Goal: Task Accomplishment & Management: Manage account settings

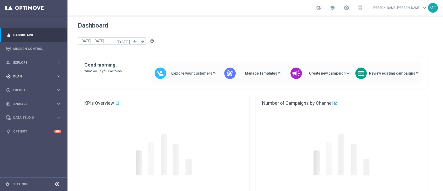
click at [29, 77] on span "Plan" at bounding box center [34, 76] width 43 height 3
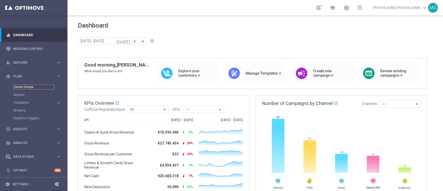
click at [25, 86] on link "Target Groups" at bounding box center [33, 87] width 40 height 4
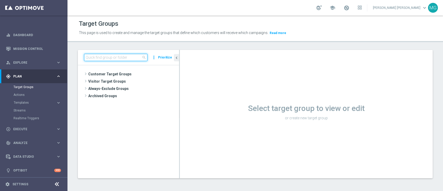
click at [102, 57] on input at bounding box center [115, 57] width 63 height 7
paste input "Riattivazioni BF Silver - Retention mese 23.07 top"
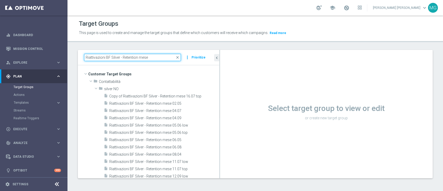
drag, startPoint x: 179, startPoint y: 84, endPoint x: 234, endPoint y: 89, distance: 55.0
click at [234, 89] on as-split "Riattivazioni BF Silver - Retention mese close more_vert Prioritize Customer Ta…" at bounding box center [255, 114] width 355 height 128
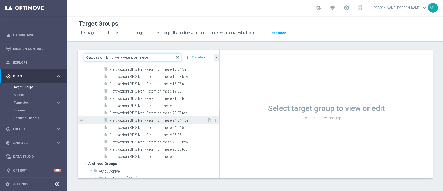
scroll to position [164, 0]
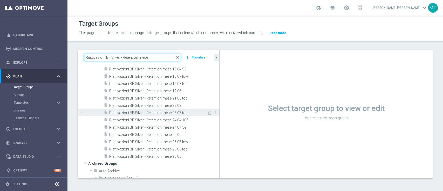
type input "Riattivazioni BF Silver - Retention mese"
click at [188, 111] on span "Riattivazioni BF Silver - Retention mese 23.07 top" at bounding box center [158, 112] width 98 height 4
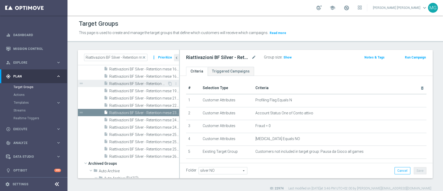
drag, startPoint x: 220, startPoint y: 75, endPoint x: 161, endPoint y: 80, distance: 58.8
click at [161, 80] on as-split "Riattivazioni BF Silver - Retention mese close more_vert Prioritize Customer Ta…" at bounding box center [255, 114] width 355 height 128
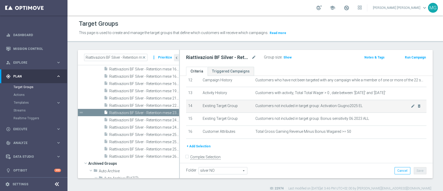
scroll to position [162, 0]
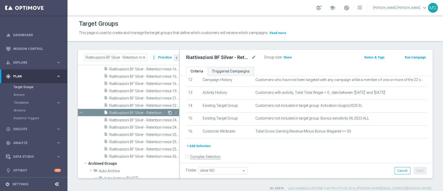
click at [168, 112] on icon "content_copy" at bounding box center [170, 112] width 4 height 4
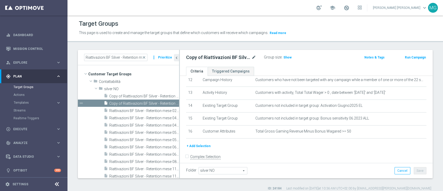
click at [255, 56] on icon "mode_edit" at bounding box center [253, 57] width 5 height 6
click at [201, 56] on input "Copy of Riattivazioni BF Silver - Retention mese 23.07 top" at bounding box center [221, 57] width 70 height 7
type input "Riattivazioni BF Silver - Retention mese 29.09 top"
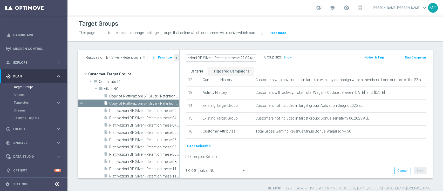
click at [274, 63] on div "Riattivazioni BF Silver - Retention mese 29.09 top Group size : Show Notes & Ta…" at bounding box center [306, 58] width 253 height 17
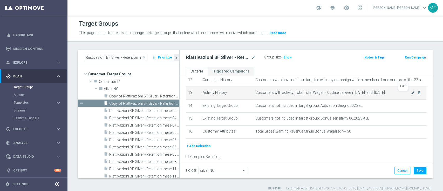
click at [411, 94] on icon "mode_edit" at bounding box center [413, 93] width 4 height 4
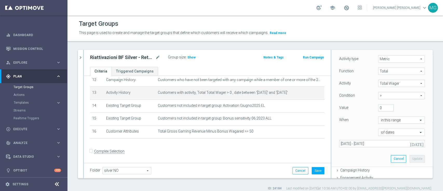
scroll to position [63, 0]
click at [410, 143] on icon "[DATE]" at bounding box center [417, 141] width 14 height 5
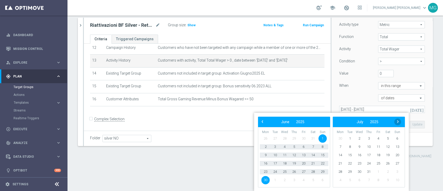
scroll to position [0, 0]
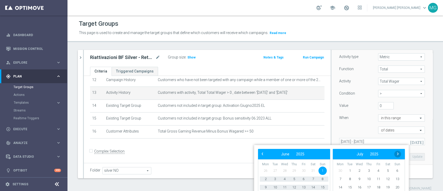
click at [398, 154] on span "›" at bounding box center [397, 153] width 7 height 7
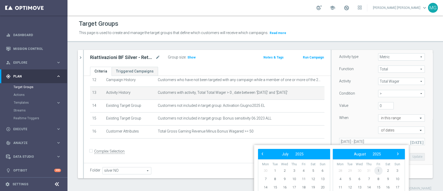
drag, startPoint x: 373, startPoint y: 172, endPoint x: 377, endPoint y: 172, distance: 3.6
click at [377, 172] on span "1" at bounding box center [378, 170] width 8 height 8
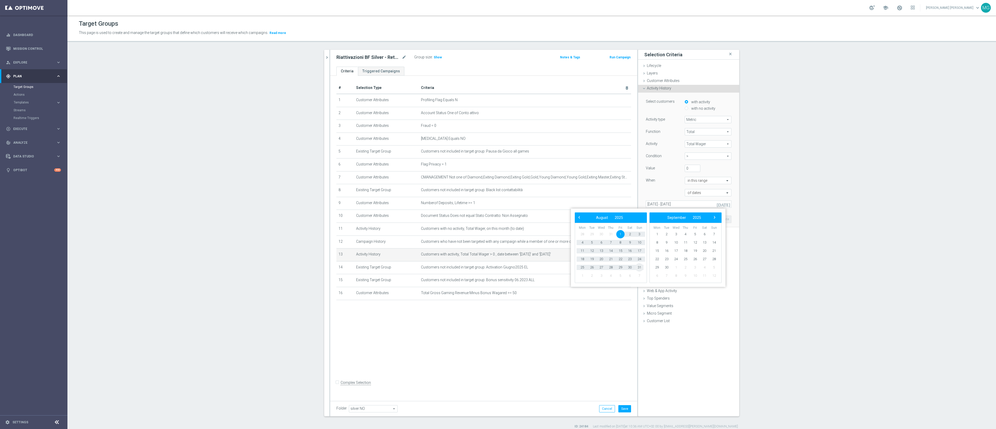
drag, startPoint x: 638, startPoint y: 262, endPoint x: 638, endPoint y: 267, distance: 5.2
click at [442, 190] on span "31" at bounding box center [639, 267] width 8 height 8
type input "01 Aug 2025 - 31 Aug 2025"
click at [442, 190] on button "Update" at bounding box center [723, 219] width 15 height 7
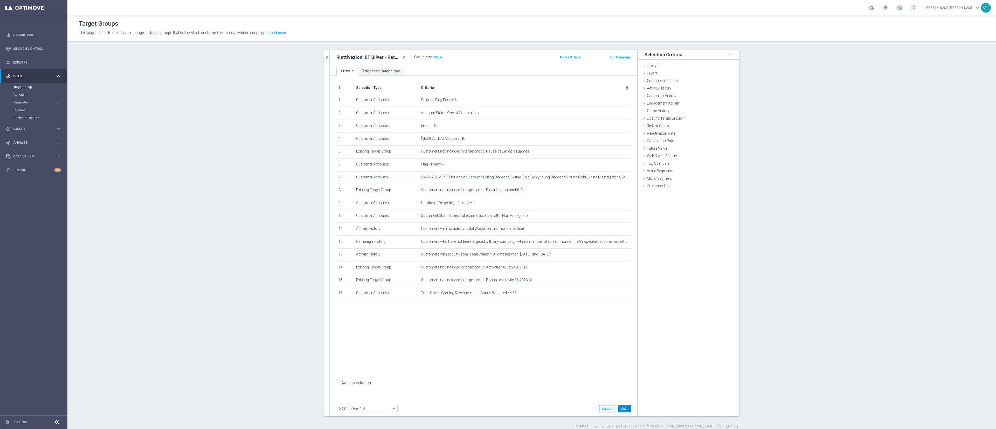
drag, startPoint x: 614, startPoint y: 408, endPoint x: 615, endPoint y: 399, distance: 9.4
click at [442, 190] on button "Save" at bounding box center [624, 408] width 13 height 7
click at [434, 57] on span "Show" at bounding box center [438, 58] width 8 height 4
click at [442, 190] on section "Riattivazioni BF Silver - Retention mese close more_vert Prioritize Customer Ta…" at bounding box center [531, 239] width 929 height 379
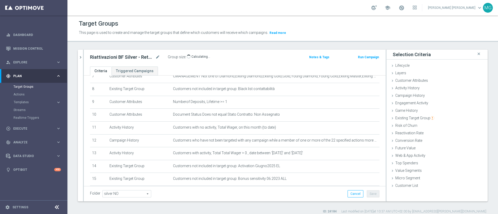
scroll to position [101, 0]
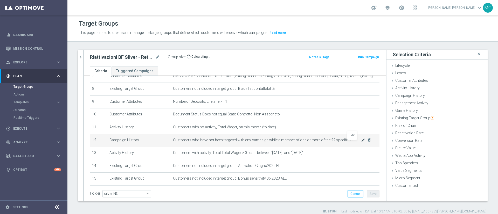
click at [361, 142] on icon "mode_edit" at bounding box center [363, 140] width 4 height 4
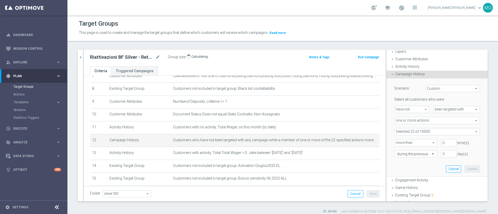
scroll to position [14, 0]
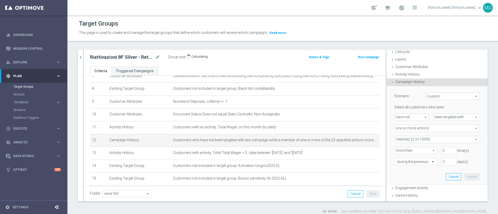
click at [442, 141] on span at bounding box center [436, 139] width 85 height 7
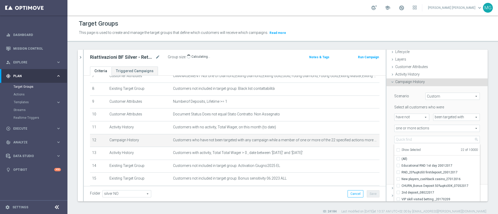
click at [414, 150] on span "Show Selected" at bounding box center [411, 150] width 19 height 4
click at [400, 150] on input "Show Selected" at bounding box center [397, 150] width 3 height 3
checkbox input "true"
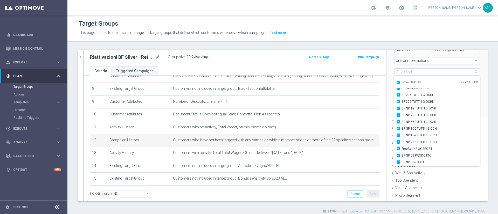
scroll to position [60, 0]
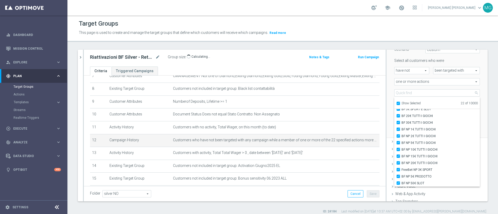
click at [442, 63] on div "Riattivazioni BF Silver - Retention mese close more_vert Prioritize Customer Ta…" at bounding box center [282, 132] width 431 height 164
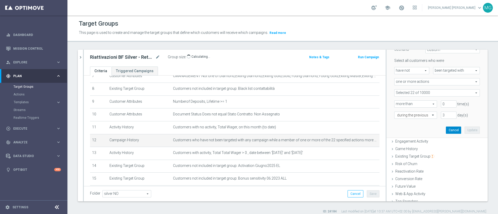
click at [442, 133] on button "Cancel" at bounding box center [453, 130] width 15 height 7
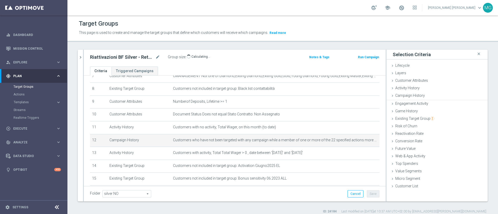
scroll to position [0, 0]
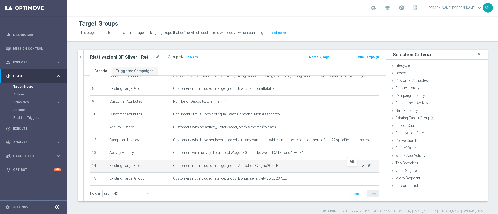
click at [361, 168] on icon "mode_edit" at bounding box center [363, 166] width 4 height 4
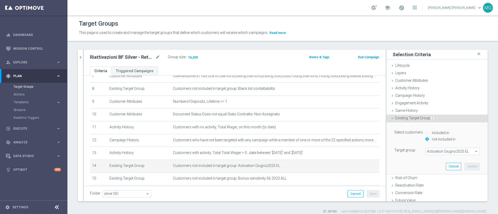
click at [440, 154] on span "Activation Giugno2025 EL" at bounding box center [453, 151] width 54 height 7
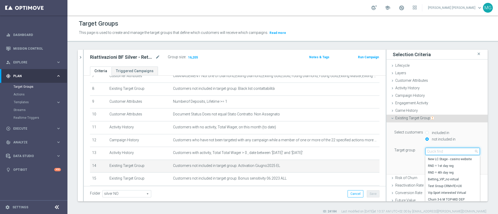
click at [440, 154] on input "search" at bounding box center [452, 151] width 54 height 7
type input "a"
type input "agosto2025"
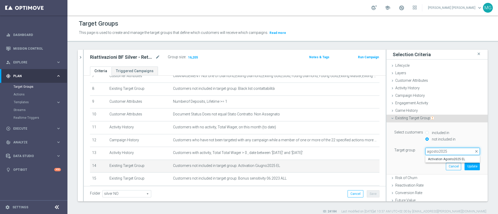
scroll to position [0, 0]
click at [442, 161] on span "Activation Agosto2025 EL" at bounding box center [452, 159] width 49 height 4
type input "Activation Agosto2025 EL"
click at [442, 167] on button "Update" at bounding box center [472, 166] width 15 height 7
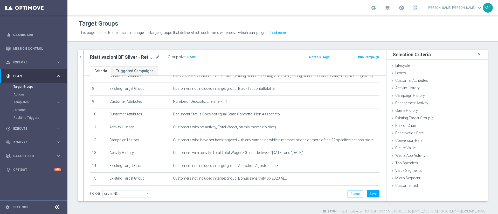
click at [190, 57] on span "Show" at bounding box center [191, 58] width 8 height 4
drag, startPoint x: 203, startPoint y: 59, endPoint x: 191, endPoint y: 59, distance: 11.7
click at [191, 59] on div "Group size : 16,276" at bounding box center [194, 57] width 52 height 6
click at [367, 190] on button "Save" at bounding box center [373, 194] width 13 height 7
click at [80, 57] on icon "chevron_right" at bounding box center [80, 57] width 5 height 5
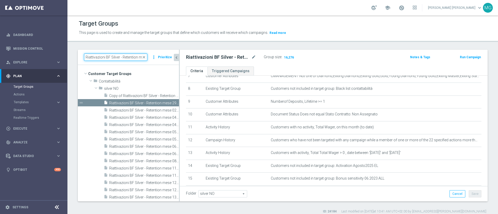
click at [116, 59] on input "Riattivazioni BF Silver - Retention mese" at bounding box center [115, 57] width 63 height 7
paste input "Master low - Retention mese 23.07"
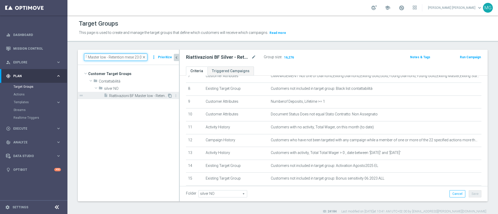
type input "Riattivazioni BF Master low - Retention mese 23.07"
click at [170, 96] on icon "content_copy" at bounding box center [170, 96] width 4 height 4
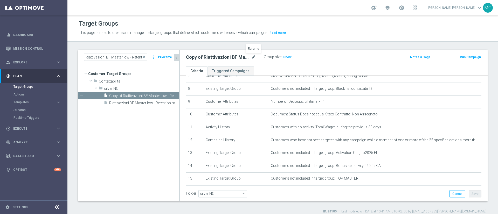
click at [253, 57] on icon "mode_edit" at bounding box center [253, 57] width 5 height 6
click at [204, 59] on input "Copy of Riattivazioni BF Master low - Retention mese 23.07" at bounding box center [221, 57] width 70 height 7
type input "Riattivazioni BF Master low - Retention mese 29.09"
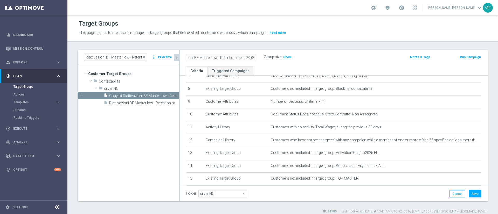
click at [328, 57] on div "Riattivazioni BF Master low - Retention mese 29.09 Group size : Show" at bounding box center [283, 58] width 202 height 8
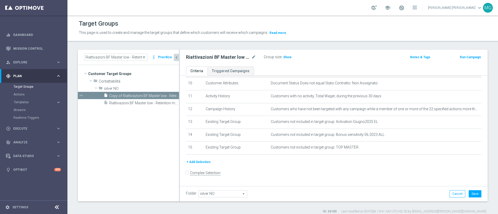
scroll to position [133, 0]
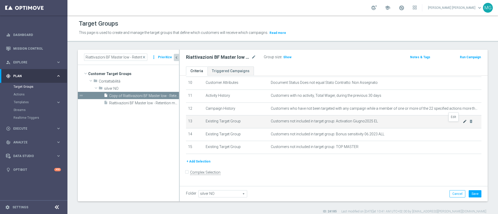
click at [442, 124] on icon "mode_edit" at bounding box center [465, 122] width 4 height 4
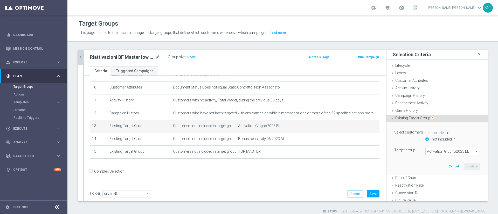
click at [433, 153] on span "Activation Giugno2025 EL" at bounding box center [453, 151] width 54 height 7
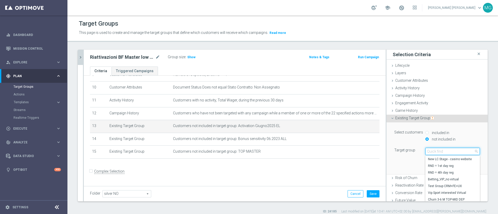
click at [432, 153] on input "search" at bounding box center [452, 151] width 54 height 7
type input "agosto2025"
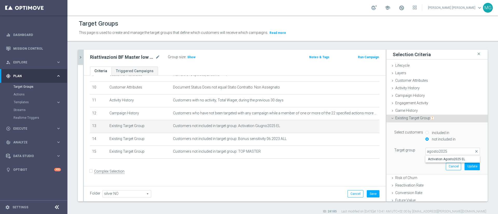
click at [435, 160] on span "Activation Agosto2025 EL" at bounding box center [452, 159] width 49 height 4
type input "Activation Agosto2025 EL"
click at [442, 166] on button "Update" at bounding box center [472, 166] width 15 height 7
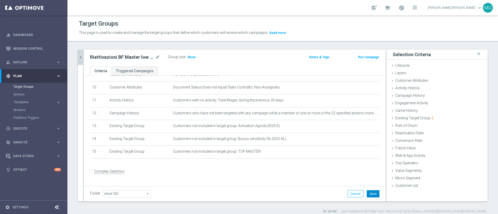
click at [370, 190] on button "Save" at bounding box center [373, 194] width 13 height 7
click at [192, 59] on h3 "Show" at bounding box center [191, 57] width 9 height 6
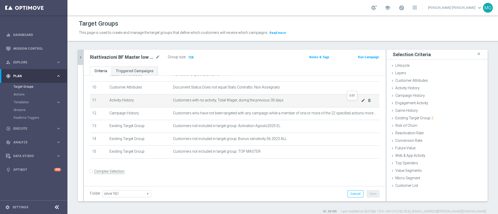
click at [361, 103] on icon "mode_edit" at bounding box center [363, 101] width 4 height 4
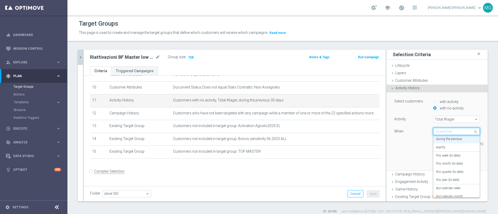
click at [442, 133] on input "text" at bounding box center [451, 132] width 31 height 5
click at [442, 164] on label "this month (to date)" at bounding box center [449, 164] width 27 height 4
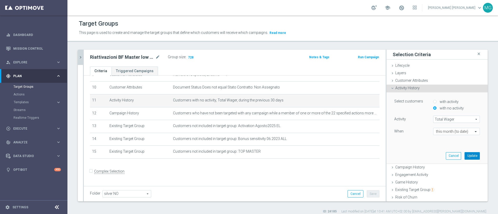
click at [442, 157] on button "Update" at bounding box center [472, 156] width 15 height 7
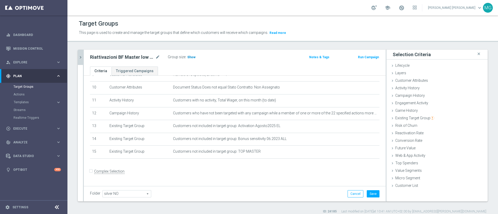
click at [191, 58] on span "Show" at bounding box center [191, 58] width 8 height 4
click at [26, 87] on link "Target Groups" at bounding box center [33, 87] width 40 height 4
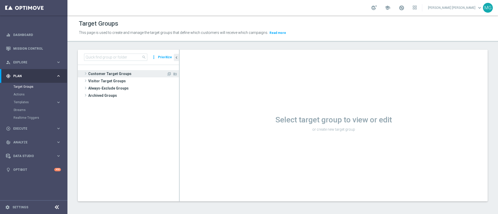
click at [107, 75] on span "Customer Target Groups" at bounding box center [127, 73] width 78 height 7
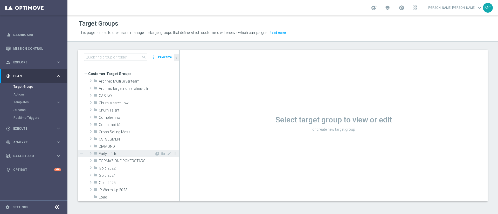
click at [90, 155] on span at bounding box center [90, 153] width 5 height 6
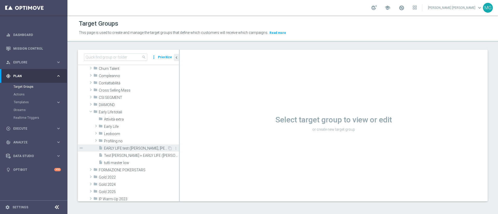
scroll to position [41, 0]
click at [94, 141] on span at bounding box center [95, 141] width 5 height 6
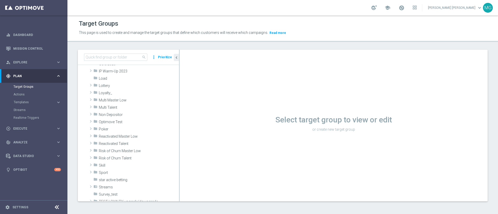
scroll to position [0, 0]
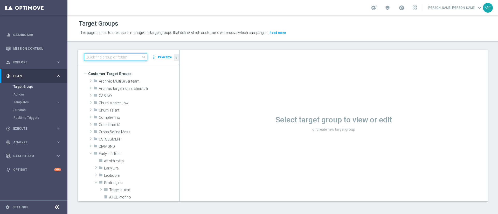
click at [122, 58] on input at bounding box center [115, 57] width 63 height 7
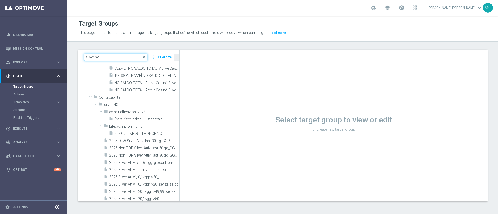
scroll to position [103, 0]
type input "silver no"
click at [145, 57] on span "close" at bounding box center [144, 57] width 4 height 4
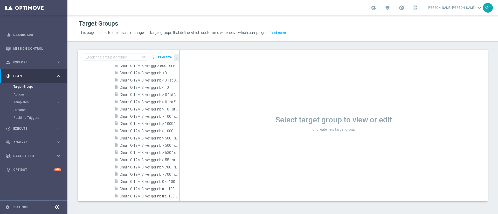
scroll to position [0, 0]
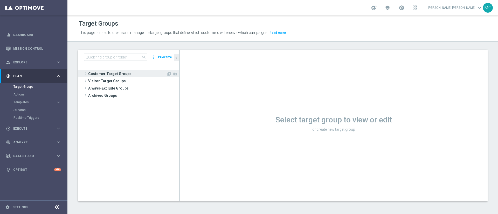
click at [116, 72] on span "Customer Target Groups" at bounding box center [127, 73] width 78 height 7
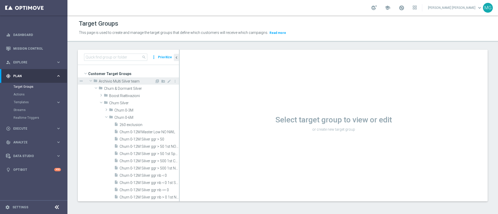
click at [91, 83] on span at bounding box center [91, 80] width 6 height 5
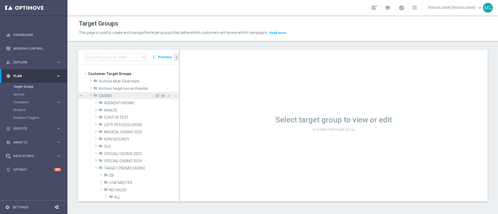
click at [92, 96] on span at bounding box center [91, 95] width 6 height 5
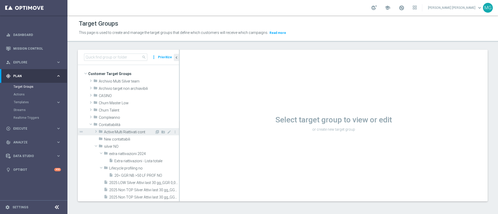
click at [94, 131] on span at bounding box center [95, 132] width 5 height 6
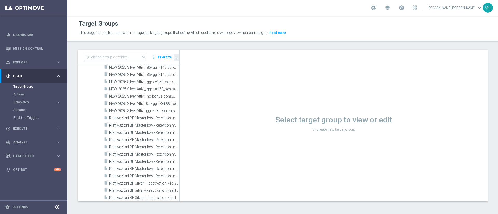
scroll to position [521, 0]
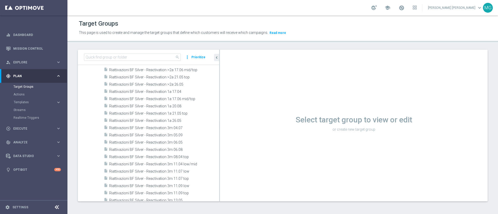
drag, startPoint x: 179, startPoint y: 142, endPoint x: 251, endPoint y: 146, distance: 72.5
click at [252, 146] on as-split "search more_vert Prioritize Customer Target Groups library_add create_new_folder" at bounding box center [283, 126] width 410 height 152
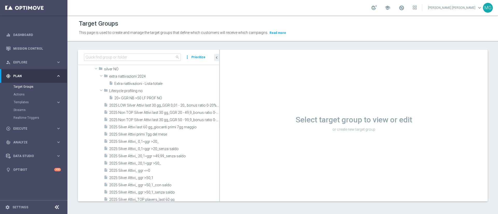
scroll to position [0, 0]
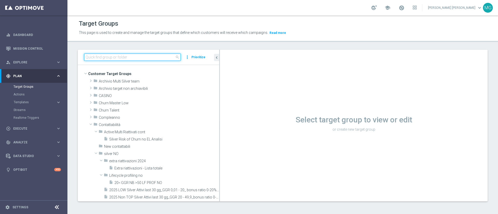
click at [124, 57] on input at bounding box center [132, 57] width 97 height 7
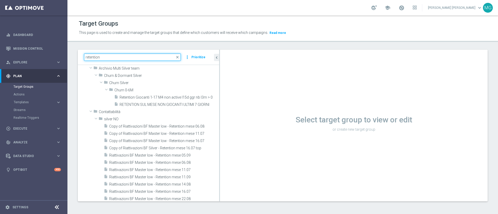
scroll to position [2, 0]
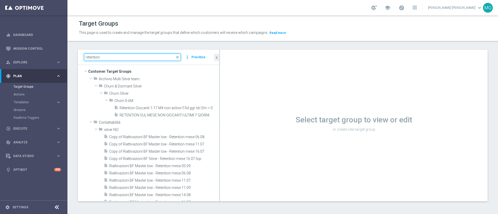
drag, startPoint x: 107, startPoint y: 59, endPoint x: 69, endPoint y: 62, distance: 38.3
click at [69, 62] on div "retention close more_vert Prioritize Customer Target Groups library_add create_…" at bounding box center [282, 130] width 431 height 160
paste input "Riattivazioni BF Silver - Retention mese 04.07"
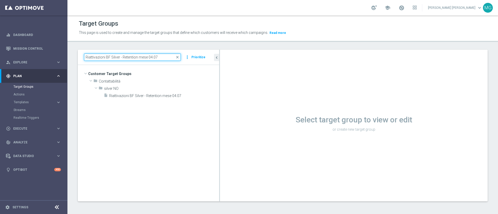
scroll to position [0, 0]
type input "Riattivazioni BF Silver - Retention mese 04.07"
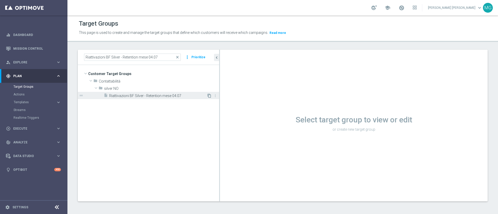
click at [210, 96] on icon "content_copy" at bounding box center [209, 96] width 4 height 4
click at [164, 98] on span "Riattivazioni BF Silver - Retention mese 04.07" at bounding box center [158, 96] width 98 height 4
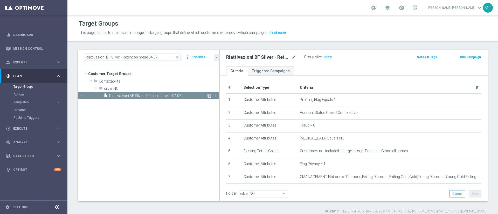
click at [207, 97] on icon "content_copy" at bounding box center [209, 96] width 4 height 4
click at [209, 96] on icon "content_copy" at bounding box center [209, 96] width 4 height 4
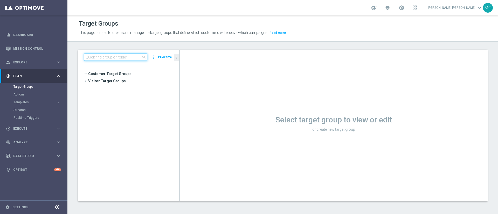
click at [123, 57] on input at bounding box center [115, 57] width 63 height 7
type input "v"
click at [123, 57] on input "v" at bounding box center [115, 57] width 63 height 7
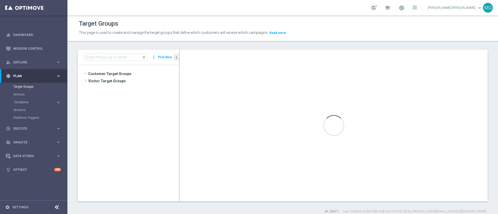
click at [184, 43] on div "Target Groups This page is used to create and manage the target groups that def…" at bounding box center [282, 115] width 431 height 199
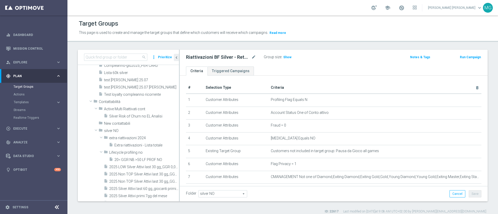
scroll to position [4643, 0]
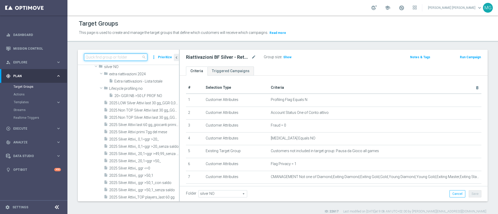
click at [132, 57] on input at bounding box center [115, 57] width 63 height 7
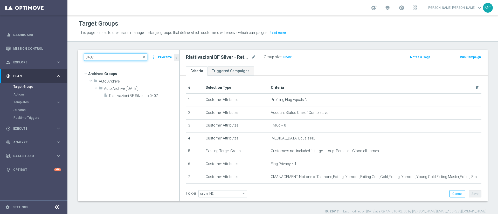
scroll to position [0, 0]
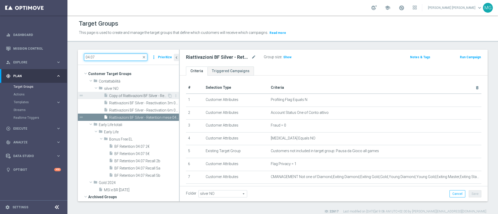
type input "04.07"
click at [138, 96] on span "Copy of Riattivazioni BF Silver - Retention mese 04.07" at bounding box center [138, 96] width 58 height 4
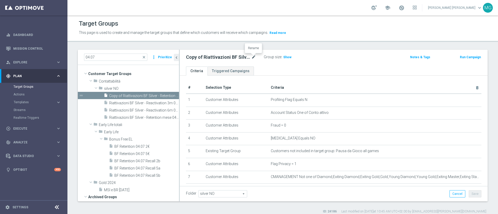
click at [253, 57] on icon "mode_edit" at bounding box center [253, 57] width 5 height 6
click at [200, 56] on input "Copy of Riattivazioni BF Silver - Retention mese 04.07" at bounding box center [221, 57] width 70 height 7
type input "Riattivazioni BF Silver - Retention mese 29.09"
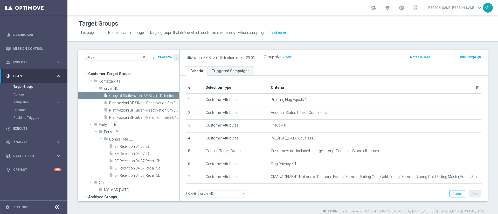
click at [329, 61] on div "Riattivazioni BF Silver - Retention mese 29.09 Group size : Show" at bounding box center [283, 58] width 202 height 8
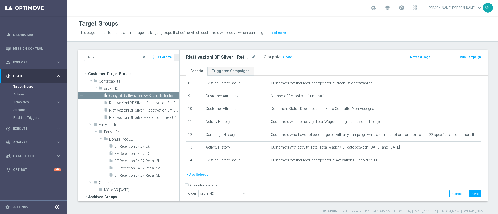
scroll to position [109, 0]
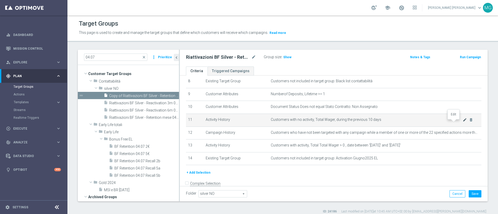
click at [463, 122] on icon "mode_edit" at bounding box center [465, 120] width 4 height 4
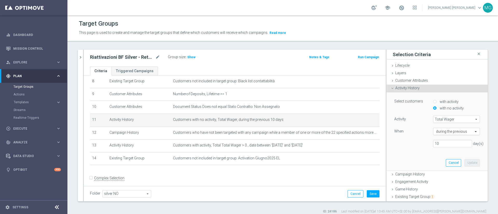
click at [451, 133] on input "text" at bounding box center [451, 132] width 31 height 5
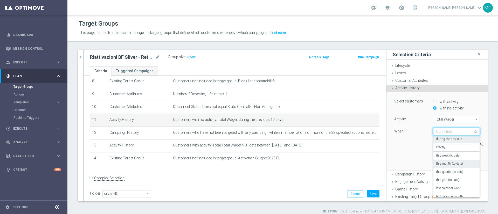
click at [449, 164] on label "this month (to date)" at bounding box center [449, 164] width 27 height 4
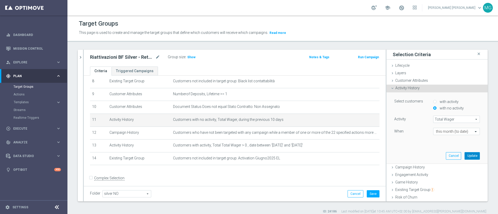
click at [465, 157] on button "Update" at bounding box center [472, 156] width 15 height 7
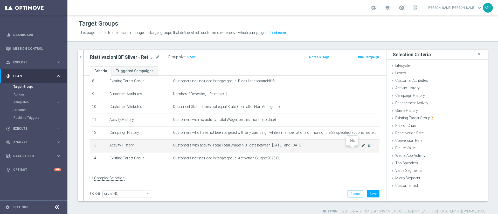
click at [361, 148] on icon "mode_edit" at bounding box center [363, 146] width 4 height 4
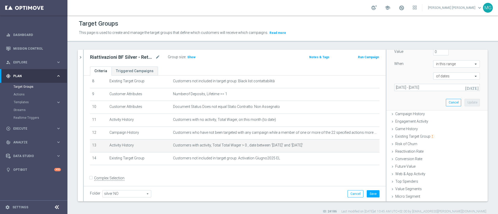
scroll to position [119, 0]
click at [465, 84] on icon "[DATE]" at bounding box center [472, 85] width 14 height 5
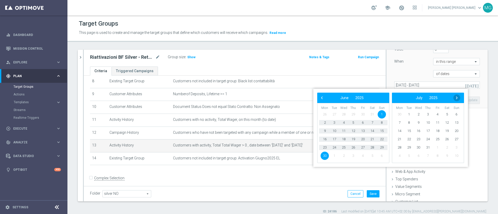
click at [457, 96] on span "›" at bounding box center [456, 98] width 7 height 7
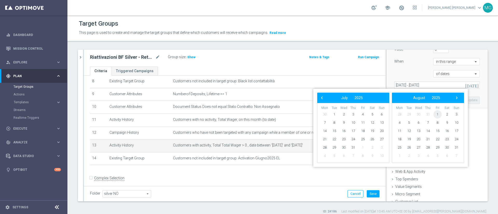
click at [437, 111] on span "1" at bounding box center [437, 114] width 8 height 8
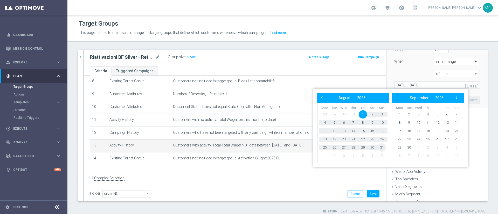
click at [382, 146] on span "31" at bounding box center [382, 148] width 8 height 8
type input "01 Aug 2025 - 31 Aug 2025"
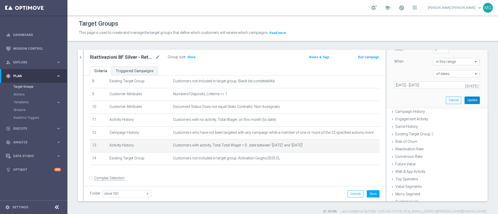
click at [465, 98] on button "Update" at bounding box center [472, 100] width 15 height 7
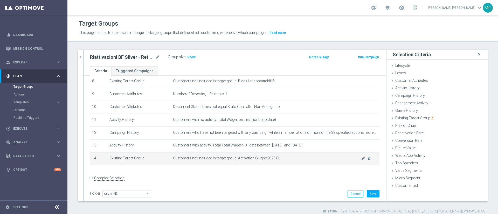
scroll to position [112, 0]
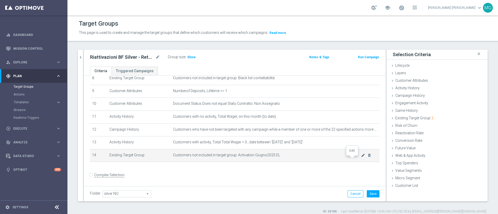
click at [361, 158] on icon "mode_edit" at bounding box center [363, 156] width 4 height 4
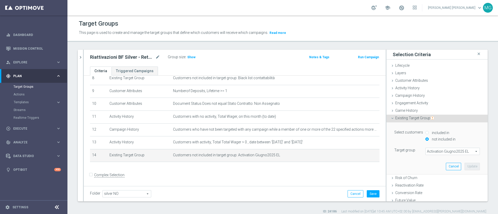
click at [446, 154] on span "Activation Giugno2025 EL" at bounding box center [453, 151] width 54 height 7
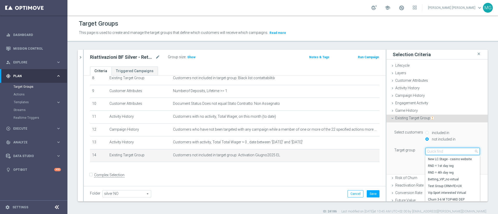
click at [446, 153] on input "search" at bounding box center [452, 151] width 54 height 7
type input "agosto20"
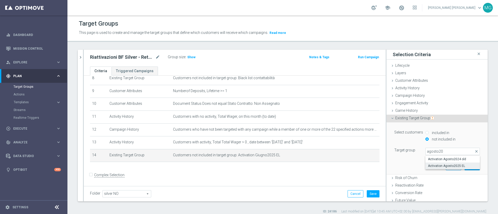
click at [443, 168] on span "Activation Agosto2025 EL" at bounding box center [452, 166] width 49 height 4
type input "Activation Agosto2025 EL"
click at [465, 168] on button "Update" at bounding box center [472, 166] width 15 height 7
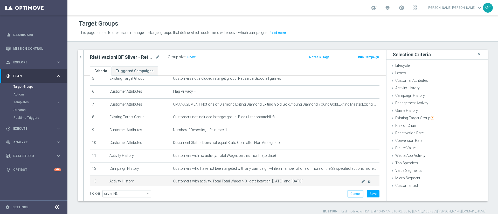
scroll to position [0, 0]
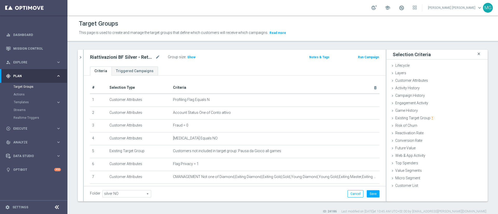
click at [476, 55] on icon "close" at bounding box center [478, 54] width 5 height 7
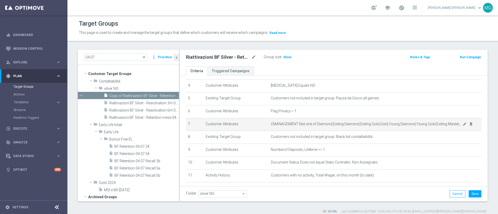
scroll to position [120, 0]
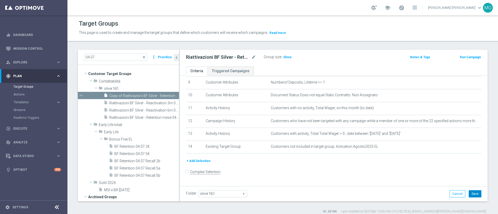
click at [471, 196] on button "Save" at bounding box center [475, 194] width 13 height 7
click at [174, 95] on icon "more_vert" at bounding box center [176, 96] width 4 height 4
click at [183, 113] on li "delete Delete" at bounding box center [183, 110] width 25 height 8
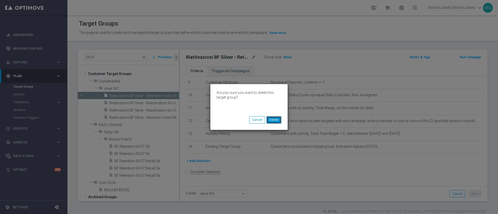
click at [276, 118] on button "Delete" at bounding box center [273, 119] width 15 height 7
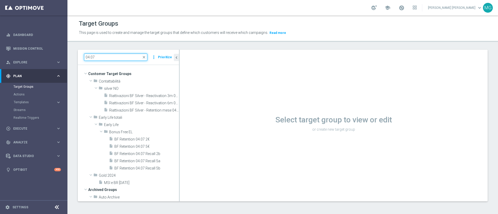
drag, startPoint x: 112, startPoint y: 55, endPoint x: 67, endPoint y: 64, distance: 46.3
click at [67, 64] on main "equalizer Dashboard Mission Control" at bounding box center [249, 107] width 498 height 214
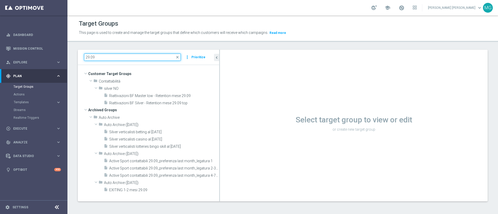
drag, startPoint x: 179, startPoint y: 84, endPoint x: 229, endPoint y: 86, distance: 49.9
click at [229, 86] on as-split "29.09 close more_vert Prioritize Customer Target Groups library_add create_new_…" at bounding box center [283, 126] width 410 height 152
type input "29.09"
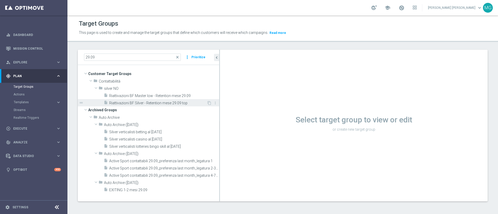
click at [176, 103] on span "Riattivazioni BF Silver - Retention mese 29.09 top" at bounding box center [158, 103] width 98 height 4
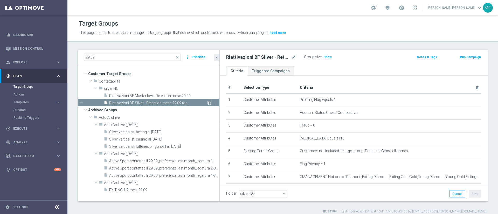
click at [210, 102] on icon "content_copy" at bounding box center [209, 103] width 4 height 4
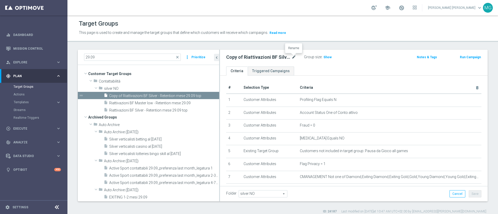
click at [294, 57] on icon "mode_edit" at bounding box center [294, 57] width 5 height 6
click at [234, 57] on input "Copy of Riattivazioni BF Silver - Retention mese 29.09 top" at bounding box center [261, 57] width 70 height 7
type input "Riattivazioni BF Silver - Retention mese 29.09 mid"
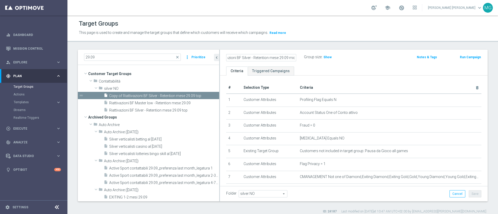
click at [324, 67] on ul "Criteria Triggered Campaigns" at bounding box center [354, 71] width 268 height 9
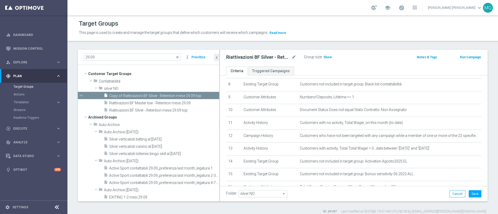
scroll to position [134, 0]
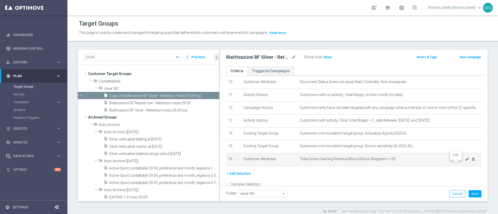
click at [465, 162] on icon "mode_edit" at bounding box center [467, 159] width 4 height 4
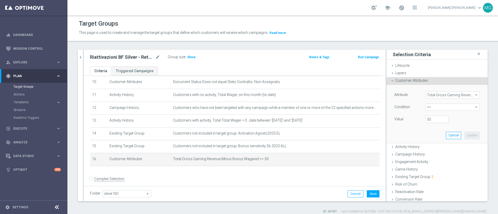
click at [451, 110] on span ">=" at bounding box center [453, 107] width 54 height 7
click at [448, 154] on span "between" at bounding box center [452, 156] width 49 height 4
type input "between"
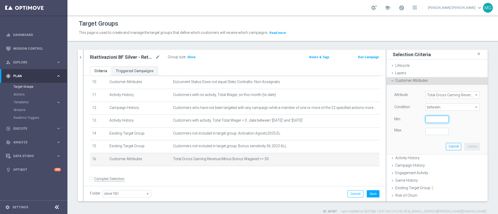
click at [428, 120] on input "number" at bounding box center [436, 119] width 23 height 7
type input "0"
click at [425, 131] on input "number" at bounding box center [436, 131] width 23 height 7
type input "50"
click at [465, 147] on button "Update" at bounding box center [472, 146] width 15 height 7
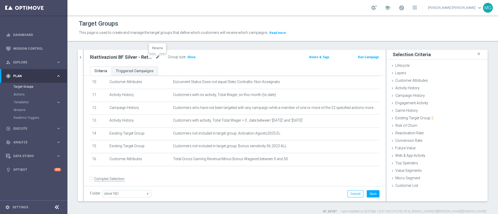
click at [158, 57] on icon "mode_edit" at bounding box center [157, 57] width 5 height 6
type input "Riattivazioni BF Silver - Retention mese 29.09 low"
click at [264, 66] on div "Riattivazioni BF Silver - Retention mese 29.09 low Group size : Show Notes & Ta…" at bounding box center [235, 58] width 302 height 17
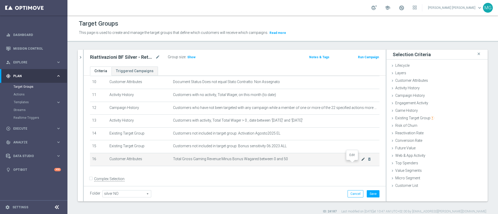
click at [361, 162] on icon "mode_edit" at bounding box center [363, 159] width 4 height 4
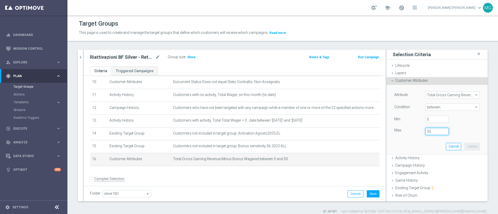
click at [428, 130] on input "50" at bounding box center [436, 131] width 23 height 7
type input "5"
type input "49.99"
click at [465, 147] on button "Update" at bounding box center [472, 146] width 15 height 7
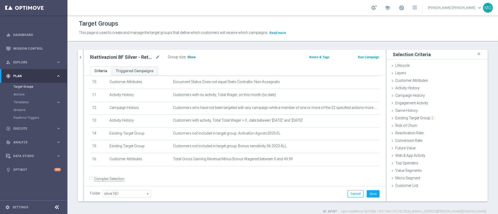
click at [189, 56] on span "Show" at bounding box center [191, 58] width 8 height 4
click at [276, 65] on div "Riattivazioni BF Silver - Retention mese 29.09 low mode_edit Group size : 11,13…" at bounding box center [235, 58] width 302 height 17
click at [79, 57] on icon "chevron_right" at bounding box center [80, 57] width 5 height 5
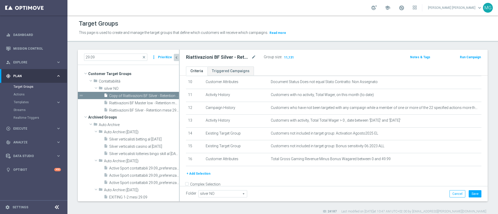
click at [25, 78] on div "gps_fixed Plan" at bounding box center [31, 76] width 50 height 5
click at [25, 76] on span "Plan" at bounding box center [34, 76] width 43 height 3
click at [24, 87] on link "Target Groups" at bounding box center [33, 87] width 40 height 4
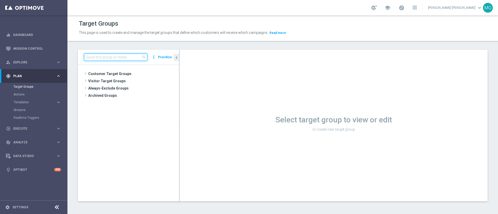
click at [90, 57] on input at bounding box center [115, 57] width 63 height 7
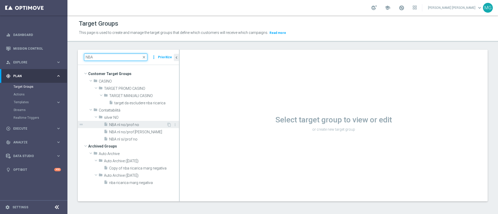
type input "NBA"
click at [131, 125] on span "NBA nl no/prof no" at bounding box center [137, 125] width 57 height 4
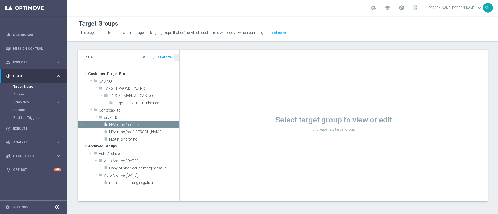
click at [292, 89] on div "Select target group to view or edit or create new target group" at bounding box center [334, 126] width 308 height 152
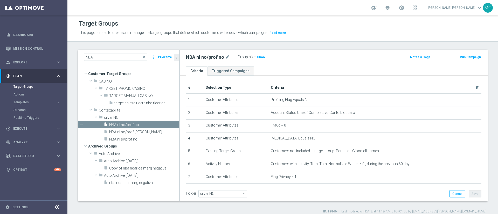
click at [462, 58] on button "Run Campaign" at bounding box center [470, 57] width 22 height 6
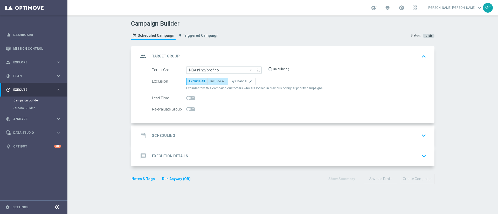
click at [215, 81] on span "Include All" at bounding box center [217, 82] width 15 height 4
click at [214, 81] on input "Include All" at bounding box center [211, 82] width 3 height 3
radio input "true"
click at [202, 137] on div "date_range Scheduling keyboard_arrow_down" at bounding box center [284, 136] width 290 height 10
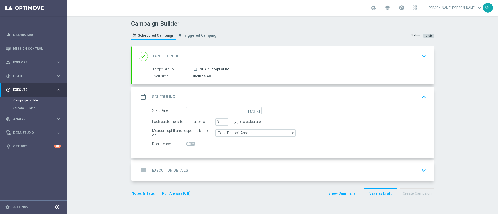
click at [254, 110] on icon "[DATE]" at bounding box center [254, 110] width 15 height 6
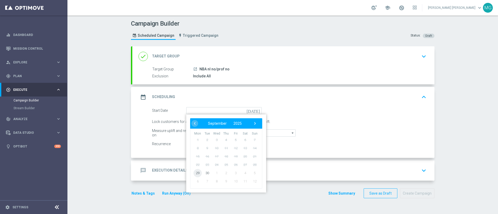
click at [195, 175] on span "29" at bounding box center [197, 173] width 8 height 8
type input "29 Sep 2025"
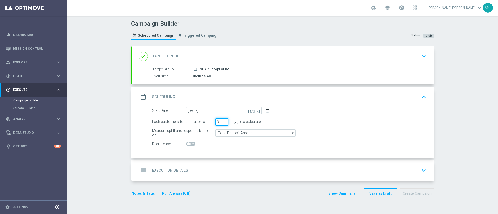
drag, startPoint x: 216, startPoint y: 123, endPoint x: 211, endPoint y: 124, distance: 5.3
click at [211, 124] on div "Lock customers for a duration of 3 day(s) to calculate uplift." at bounding box center [289, 122] width 282 height 7
type input "1"
click at [213, 170] on div "message Execution Details keyboard_arrow_down" at bounding box center [284, 171] width 290 height 10
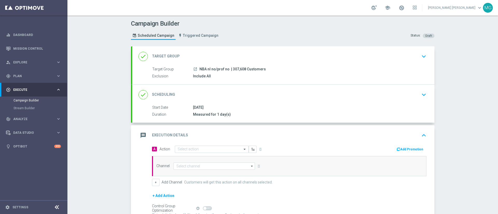
scroll to position [32, 0]
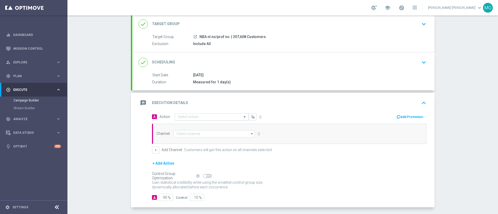
click at [213, 116] on input "text" at bounding box center [207, 117] width 58 height 4
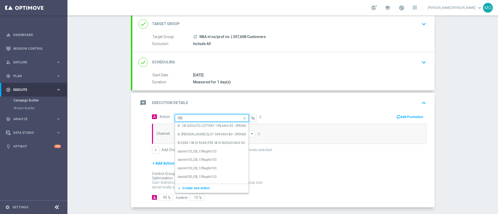
type input "NBA"
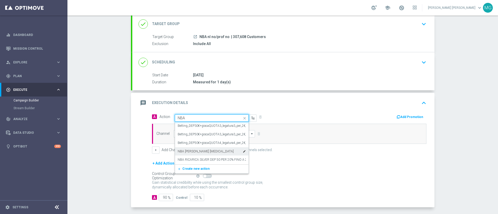
click at [200, 153] on label "NBA recupero consensi" at bounding box center [206, 152] width 56 height 4
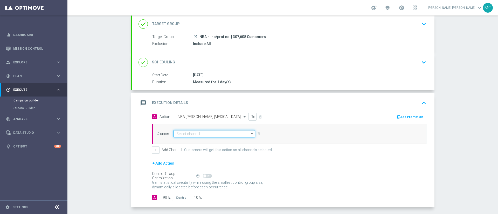
click at [205, 135] on input at bounding box center [214, 133] width 81 height 7
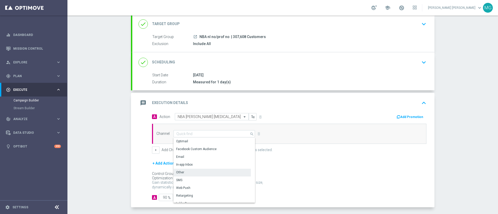
click at [204, 175] on div "Other" at bounding box center [212, 172] width 77 height 7
type input "Other"
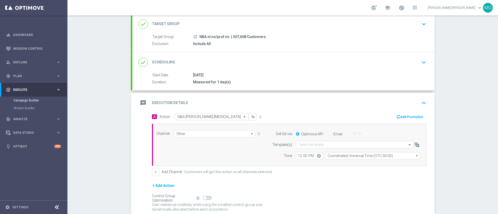
click at [328, 135] on input "Email" at bounding box center [329, 134] width 3 height 3
radio input "true"
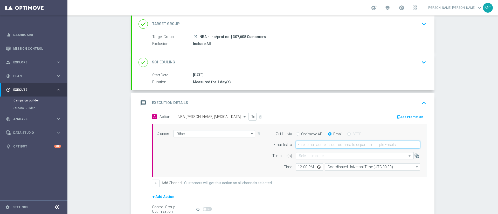
click at [334, 146] on input "email" at bounding box center [358, 144] width 124 height 7
type input "marco.tombolini@sisal.it"
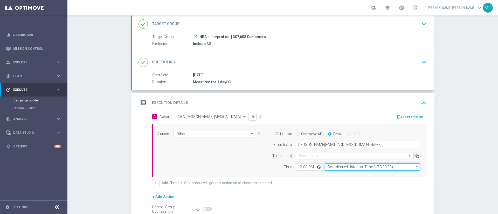
click at [345, 167] on input "Coordinated Universal Time (UTC 00:00)" at bounding box center [372, 167] width 95 height 7
click at [343, 177] on div "Central European Time (Berlin) (UTC +02:00)" at bounding box center [370, 175] width 85 height 5
type input "Central European Time (Berlin) (UTC +02:00)"
click at [297, 169] on input "12:00" at bounding box center [309, 167] width 27 height 7
type input "12:10"
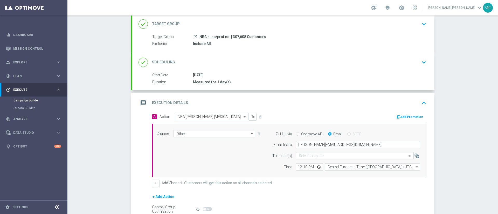
click at [303, 195] on div "+ Add Action" at bounding box center [289, 200] width 274 height 13
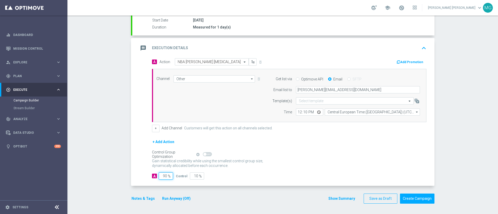
drag, startPoint x: 161, startPoint y: 176, endPoint x: 167, endPoint y: 177, distance: 6.2
click at [167, 177] on div "90 %" at bounding box center [165, 176] width 13 height 7
type input "1"
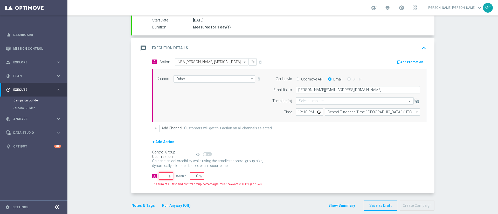
type input "99"
type input "10"
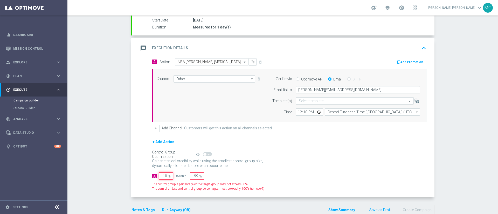
type input "90"
type input "100"
type input "0"
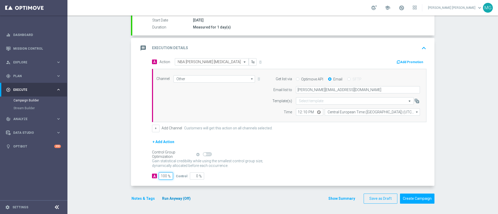
type input "100"
click at [171, 200] on button "Run Anyway (Off)" at bounding box center [177, 199] width 30 height 6
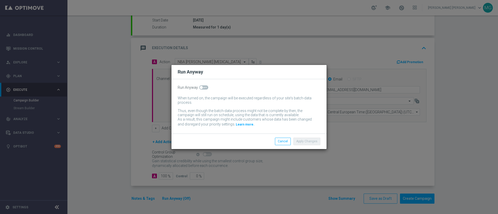
click at [200, 87] on span at bounding box center [201, 87] width 3 height 3
click at [199, 87] on input "checkbox" at bounding box center [203, 88] width 9 height 4
checkbox input "true"
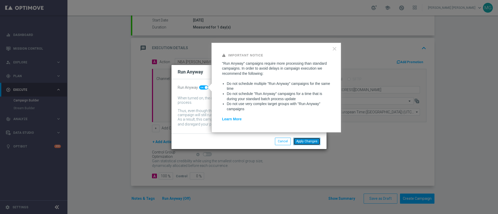
click at [311, 145] on button "Apply Changes" at bounding box center [306, 141] width 27 height 7
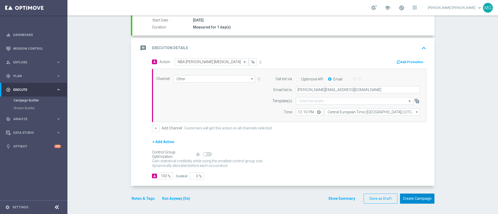
click at [421, 200] on button "Create Campaign" at bounding box center [417, 199] width 34 height 10
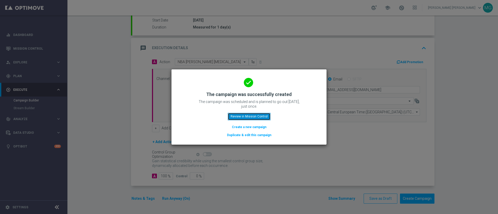
click at [265, 116] on button "Review in Mission Control" at bounding box center [249, 116] width 43 height 7
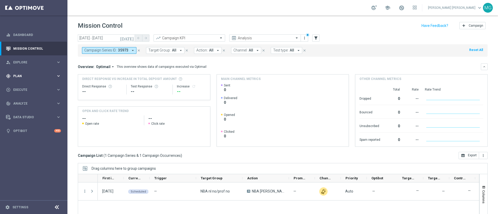
click at [22, 74] on div "gps_fixed Plan" at bounding box center [31, 76] width 50 height 5
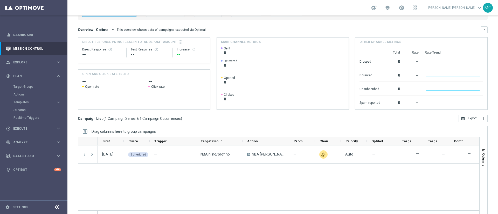
scroll to position [38, 0]
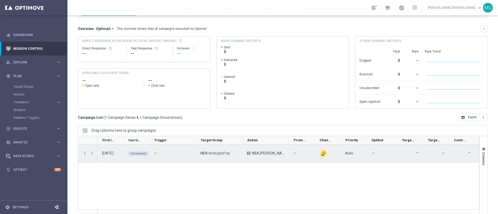
click at [85, 154] on icon "more_vert" at bounding box center [84, 153] width 5 height 5
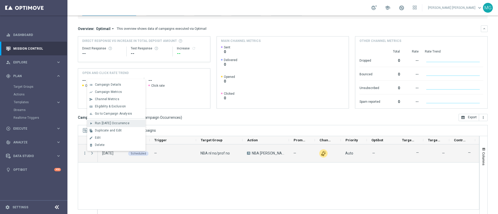
click at [110, 123] on span "Run Today’s Occurrence" at bounding box center [112, 124] width 34 height 4
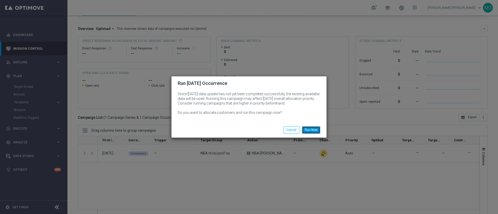
click at [309, 131] on button "Run Now" at bounding box center [311, 130] width 18 height 7
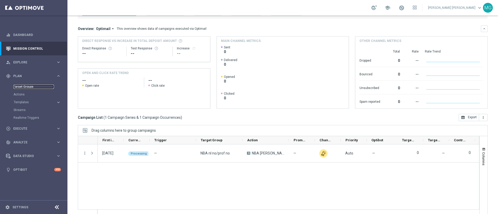
click at [23, 87] on link "Target Groups" at bounding box center [33, 87] width 40 height 4
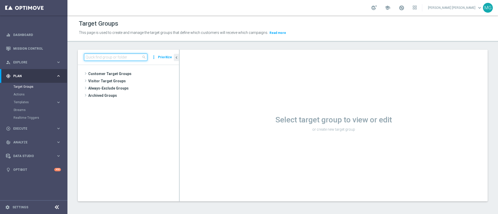
click at [103, 57] on input at bounding box center [115, 57] width 63 height 7
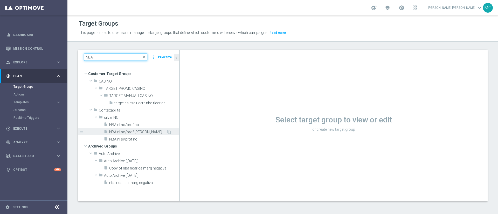
type input "NBA"
click at [127, 132] on span "NBA nl no/prof si" at bounding box center [137, 132] width 57 height 4
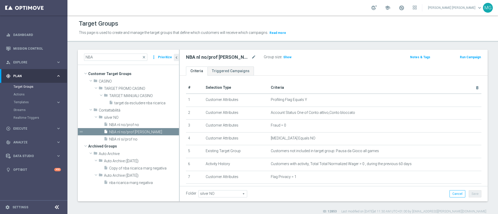
click at [468, 58] on button "Run Campaign" at bounding box center [470, 57] width 22 height 6
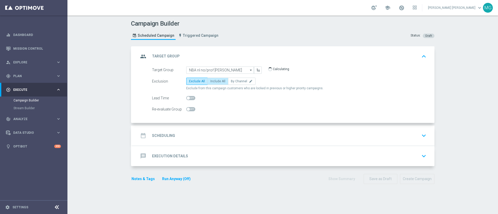
click at [213, 80] on span "Include All" at bounding box center [217, 82] width 15 height 4
click at [213, 81] on input "Include All" at bounding box center [211, 82] width 3 height 3
radio input "true"
click at [202, 134] on div "date_range Scheduling keyboard_arrow_down" at bounding box center [284, 136] width 290 height 10
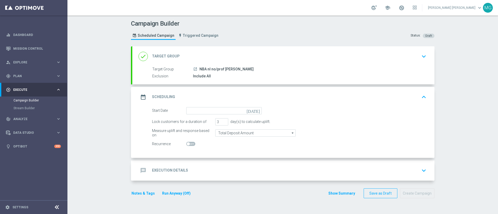
click at [254, 112] on icon "[DATE]" at bounding box center [254, 110] width 15 height 6
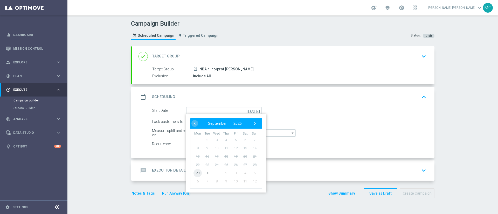
click at [195, 177] on span "29" at bounding box center [197, 173] width 8 height 8
type input "29 Sep 2025"
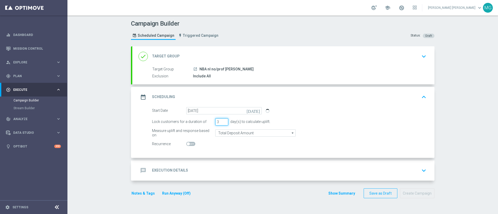
drag, startPoint x: 216, startPoint y: 122, endPoint x: 209, endPoint y: 122, distance: 7.0
click at [209, 122] on div "Lock customers for a duration of 3 day(s) to calculate uplift." at bounding box center [289, 122] width 282 height 7
type input "1"
click at [200, 176] on div "message Execution Details keyboard_arrow_down" at bounding box center [283, 171] width 302 height 20
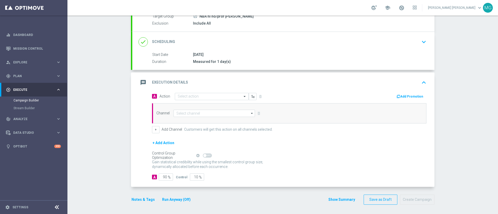
scroll to position [54, 0]
click at [201, 96] on input "text" at bounding box center [207, 96] width 58 height 4
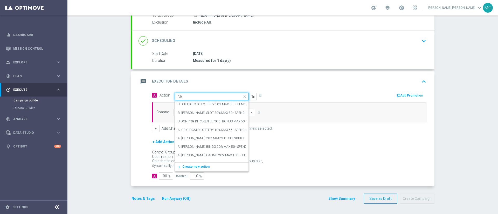
type input "NBA"
click at [195, 130] on label "NBA recupero consensi" at bounding box center [206, 130] width 56 height 4
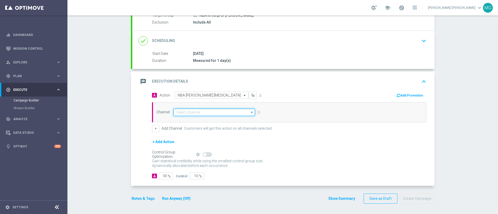
click at [199, 110] on input at bounding box center [214, 112] width 81 height 7
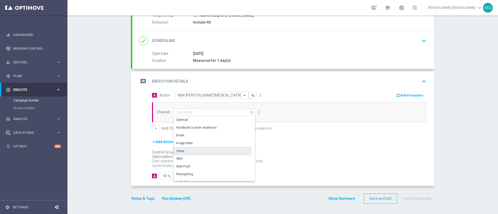
click at [193, 149] on div "Other" at bounding box center [212, 152] width 77 height 8
type input "Other"
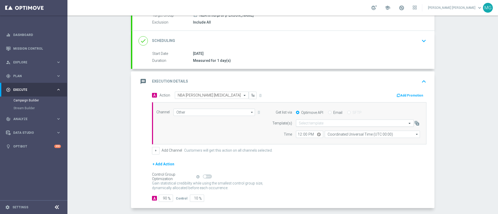
click at [350, 124] on input "text" at bounding box center [350, 123] width 102 height 4
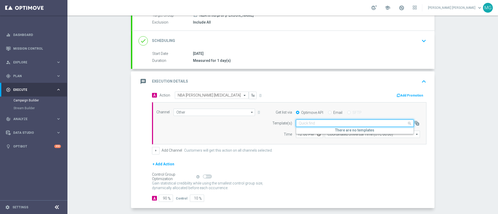
click at [328, 113] on input "Email" at bounding box center [329, 113] width 3 height 3
radio input "true"
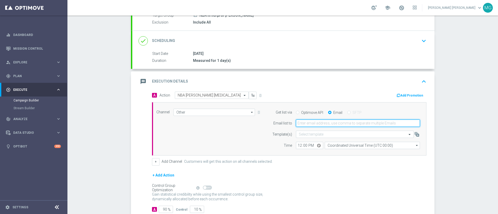
click at [328, 124] on input "email" at bounding box center [358, 123] width 124 height 7
type input "marco.tombolini@sisal.it"
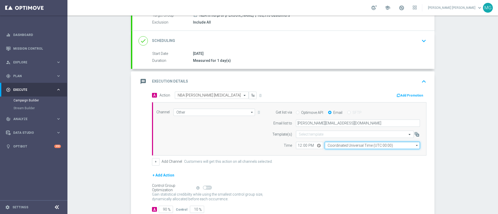
click at [332, 147] on input "Coordinated Universal Time (UTC 00:00)" at bounding box center [372, 145] width 95 height 7
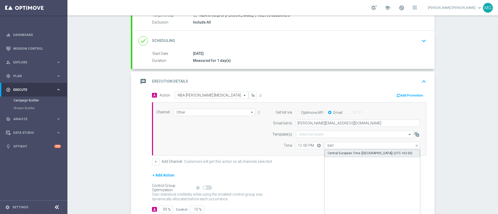
drag, startPoint x: 334, startPoint y: 156, endPoint x: 320, endPoint y: 152, distance: 14.5
click at [334, 155] on div "Central European Time (Berlin) (UTC +02:00)" at bounding box center [372, 154] width 95 height 8
type input "Central European Time (Berlin) (UTC +02:00)"
click at [296, 148] on input "12:00" at bounding box center [309, 145] width 27 height 7
type input "12:08"
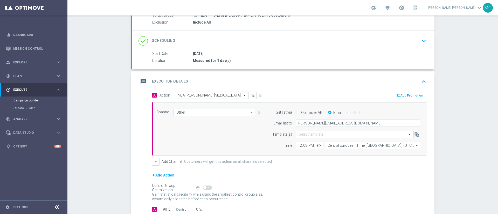
click at [300, 176] on div "+ Add Action" at bounding box center [289, 178] width 274 height 13
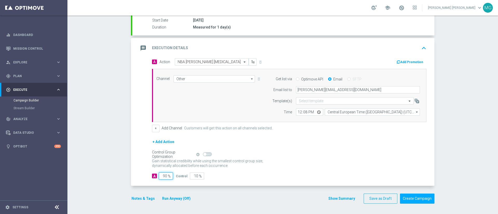
drag, startPoint x: 158, startPoint y: 176, endPoint x: 164, endPoint y: 176, distance: 5.2
click at [164, 176] on input "90" at bounding box center [166, 176] width 14 height 7
type input "1"
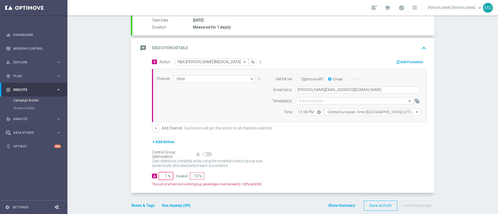
type input "99"
type input "10"
type input "90"
type input "100"
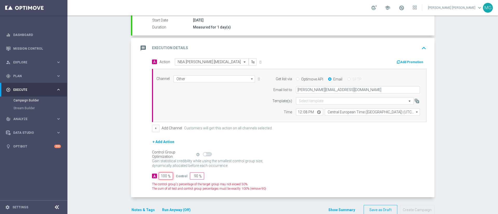
type input "0"
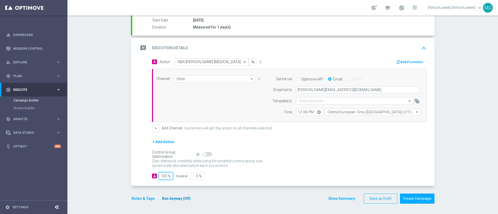
type input "100"
click at [177, 199] on button "Run Anyway (Off)" at bounding box center [177, 199] width 30 height 6
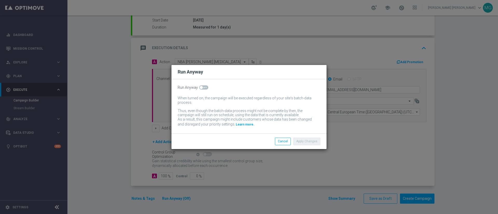
click at [203, 89] on span at bounding box center [203, 88] width 9 height 4
click at [203, 89] on input "checkbox" at bounding box center [203, 88] width 9 height 4
checkbox input "true"
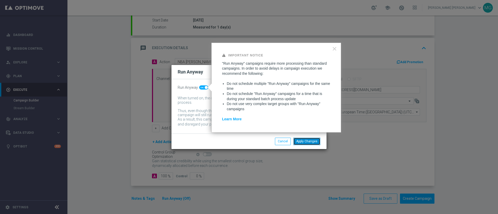
click at [304, 142] on button "Apply Changes" at bounding box center [306, 141] width 27 height 7
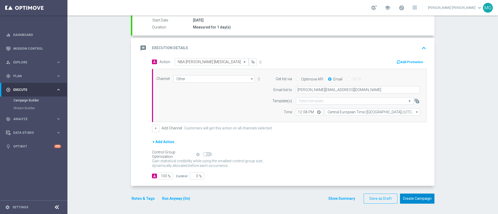
click at [414, 198] on button "Create Campaign" at bounding box center [417, 199] width 34 height 10
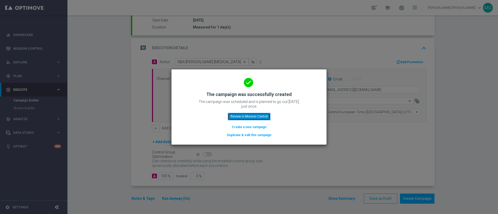
click at [246, 120] on button "Review in Mission Control" at bounding box center [249, 116] width 43 height 7
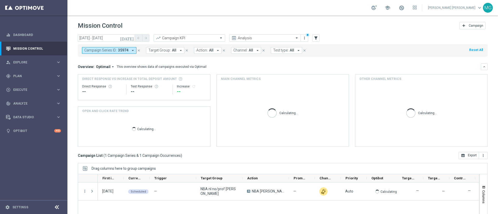
scroll to position [45, 0]
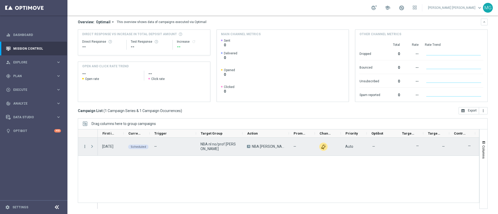
click at [85, 148] on icon "more_vert" at bounding box center [84, 146] width 5 height 5
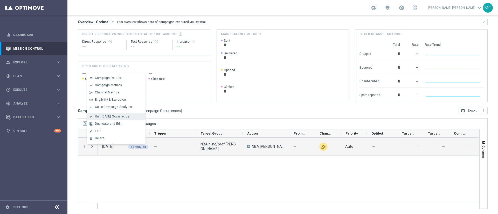
click at [109, 118] on span "Run Today’s Occurrence" at bounding box center [112, 117] width 34 height 4
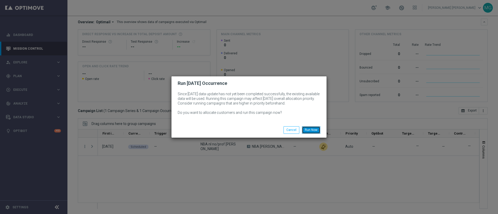
click at [315, 130] on button "Run Now" at bounding box center [311, 130] width 18 height 7
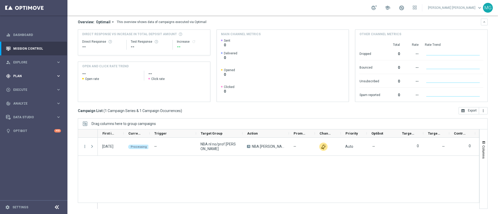
click at [16, 79] on div "gps_fixed Plan keyboard_arrow_right" at bounding box center [33, 76] width 67 height 14
click at [20, 86] on link "Target Groups" at bounding box center [33, 87] width 40 height 4
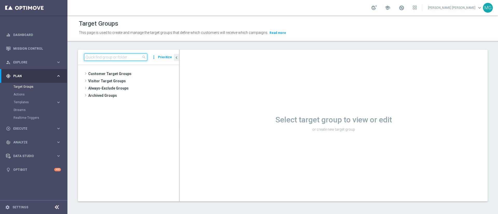
click at [109, 57] on input at bounding box center [115, 57] width 63 height 7
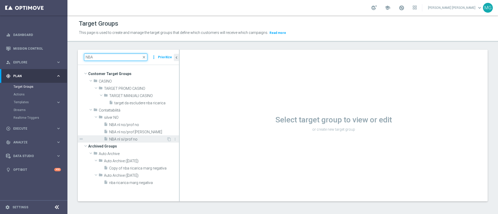
type input "NBA"
click at [125, 141] on span "NBA nl si/prof no" at bounding box center [137, 139] width 57 height 4
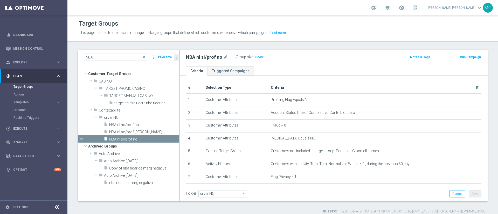
click at [469, 59] on button "Run Campaign" at bounding box center [470, 57] width 22 height 6
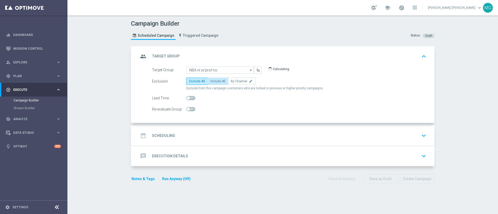
click at [221, 82] on span "Include All" at bounding box center [217, 82] width 15 height 4
click at [214, 82] on input "Include All" at bounding box center [211, 82] width 3 height 3
radio input "true"
click at [196, 137] on div "date_range Scheduling keyboard_arrow_down" at bounding box center [284, 136] width 290 height 10
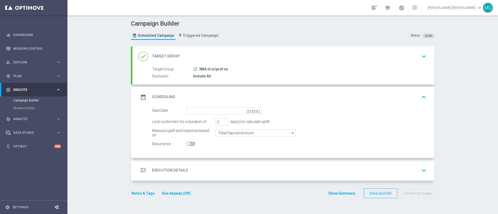
click at [253, 111] on icon "[DATE]" at bounding box center [254, 110] width 15 height 6
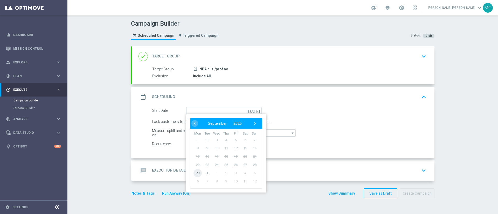
click at [196, 175] on span "29" at bounding box center [197, 173] width 8 height 8
type input "29 Sep 2025"
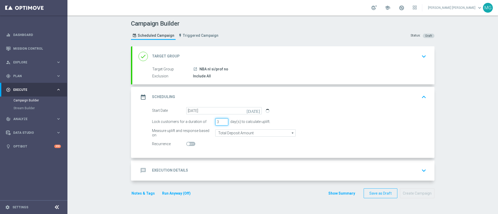
drag, startPoint x: 216, startPoint y: 124, endPoint x: 212, endPoint y: 123, distance: 3.9
click at [212, 123] on div "Lock customers for a duration of 3 day(s) to calculate uplift." at bounding box center [289, 122] width 282 height 7
type input "1"
click at [208, 175] on div "message Execution Details keyboard_arrow_down" at bounding box center [284, 171] width 290 height 10
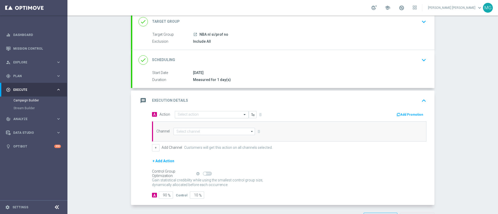
scroll to position [35, 0]
click at [208, 117] on div "Select action" at bounding box center [212, 114] width 74 height 7
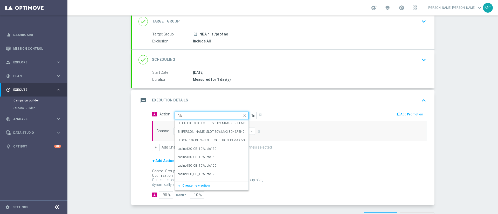
type input "NBA"
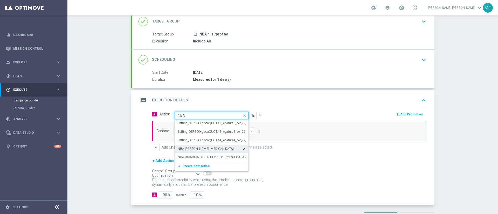
click at [203, 147] on label "NBA recupero consensi" at bounding box center [206, 149] width 56 height 4
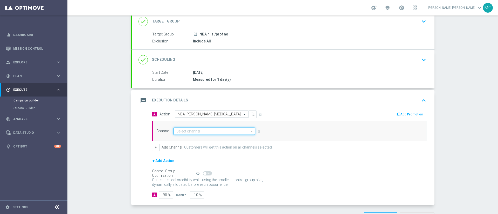
click at [199, 130] on input at bounding box center [214, 131] width 81 height 7
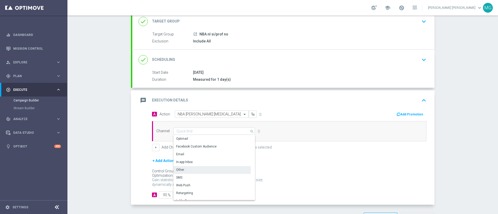
click at [195, 172] on div "Other" at bounding box center [212, 170] width 77 height 7
type input "Other"
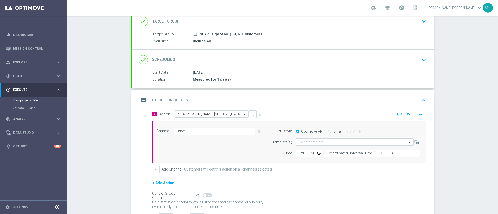
click at [328, 132] on input "Email" at bounding box center [329, 131] width 3 height 3
radio input "true"
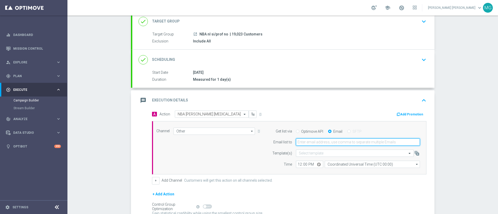
click at [336, 145] on input "email" at bounding box center [358, 142] width 124 height 7
type input "r"
type input "marco.tombolini@sisal.it"
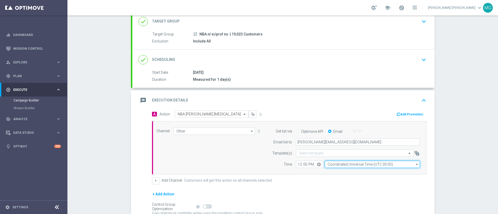
click at [352, 166] on input "Coordinated Universal Time (UTC 00:00)" at bounding box center [372, 164] width 95 height 7
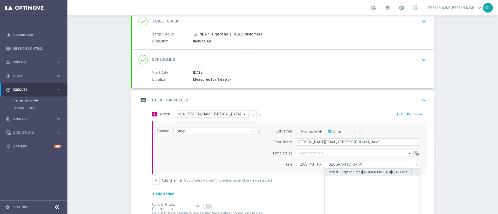
drag, startPoint x: 350, startPoint y: 175, endPoint x: 302, endPoint y: 172, distance: 48.6
click at [350, 175] on div "Central European Time (Berlin) (UTC +02:00)" at bounding box center [372, 173] width 95 height 8
type input "Central European Time (Berlin) (UTC +02:00)"
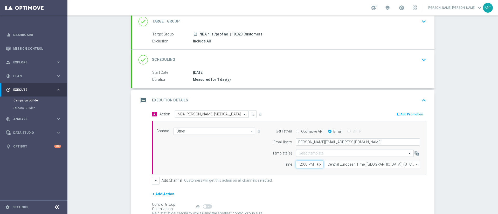
click at [296, 167] on input "12:00" at bounding box center [309, 164] width 27 height 7
type input "12:06"
click at [294, 183] on div "+ Add Channel Customers will get this action on all channels selected." at bounding box center [289, 180] width 274 height 7
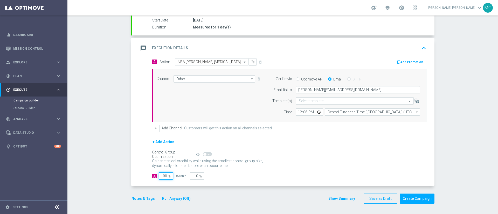
drag, startPoint x: 160, startPoint y: 176, endPoint x: 164, endPoint y: 176, distance: 4.7
click at [164, 176] on input "90" at bounding box center [166, 176] width 14 height 7
type input "1"
type input "99"
type input "10"
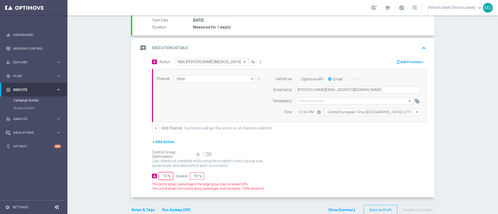
type input "90"
type input "100"
type input "0"
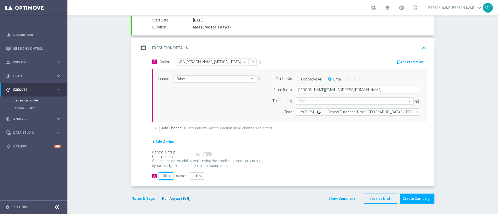
type input "100"
click at [175, 199] on button "Run Anyway (Off)" at bounding box center [177, 199] width 30 height 6
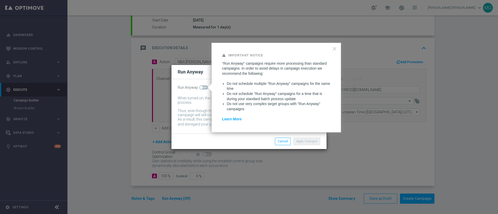
click at [204, 89] on span at bounding box center [203, 88] width 9 height 4
click at [204, 89] on input "checkbox" at bounding box center [203, 88] width 9 height 4
checkbox input "true"
click at [309, 143] on button "Apply Changes" at bounding box center [306, 141] width 27 height 7
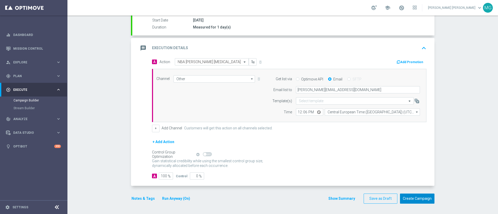
click at [418, 197] on button "Create Campaign" at bounding box center [417, 199] width 34 height 10
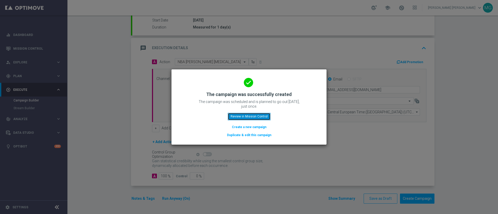
click at [253, 116] on button "Review in Mission Control" at bounding box center [249, 116] width 43 height 7
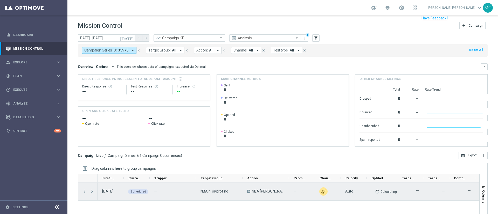
scroll to position [14, 0]
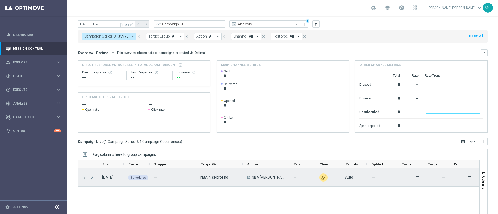
click at [83, 177] on icon "more_vert" at bounding box center [84, 177] width 5 height 5
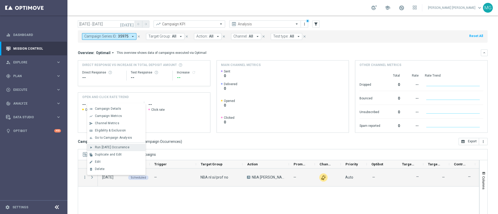
click at [108, 146] on span "Run Today’s Occurrence" at bounding box center [112, 148] width 34 height 4
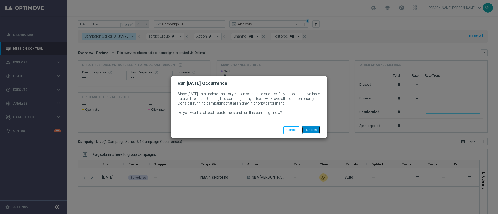
click at [309, 132] on button "Run Now" at bounding box center [311, 130] width 18 height 7
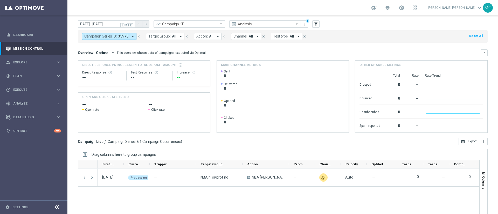
click at [138, 39] on button "close" at bounding box center [138, 37] width 5 height 6
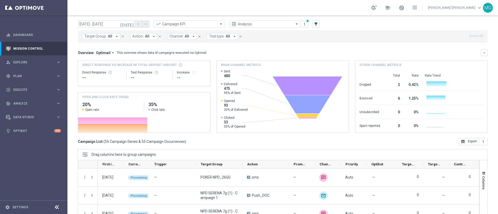
click at [142, 34] on button "Action: All arrow_drop_down" at bounding box center [143, 36] width 27 height 7
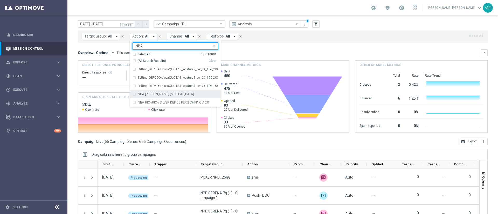
click at [151, 95] on label "NBA recupero consensi" at bounding box center [166, 94] width 56 height 3
type input "NBA"
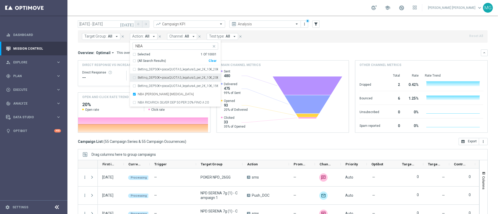
click at [292, 47] on mini-dashboard "Overview: Optimail arrow_drop_down This overview shows data of campaigns execut…" at bounding box center [283, 90] width 410 height 95
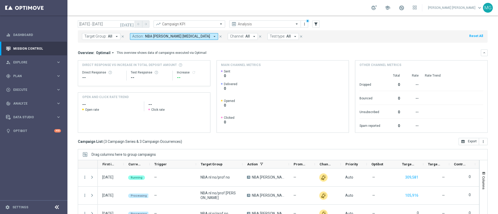
scroll to position [45, 0]
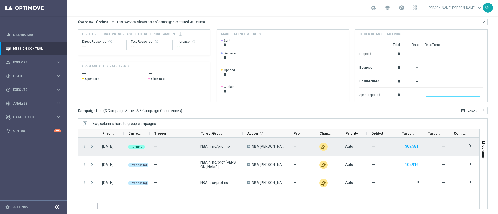
click at [91, 149] on span at bounding box center [92, 147] width 5 height 4
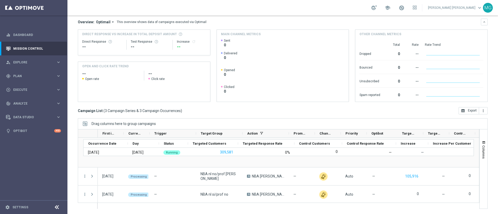
scroll to position [23, 0]
click at [24, 75] on span "Plan" at bounding box center [34, 76] width 43 height 3
click at [24, 110] on link "Streams" at bounding box center [33, 110] width 40 height 4
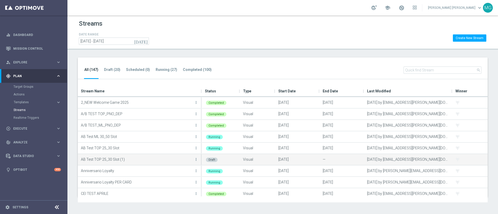
scroll to position [7, 0]
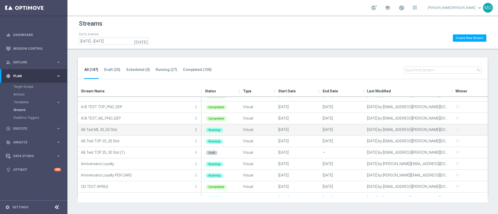
click at [197, 129] on icon "more_vert" at bounding box center [196, 130] width 4 height 4
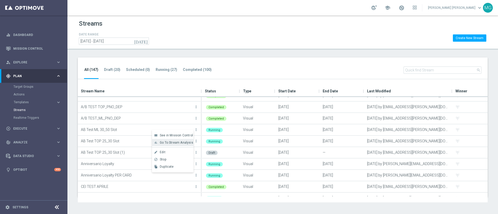
click at [188, 143] on span "Go To Stream Analysis" at bounding box center [176, 143] width 33 height 4
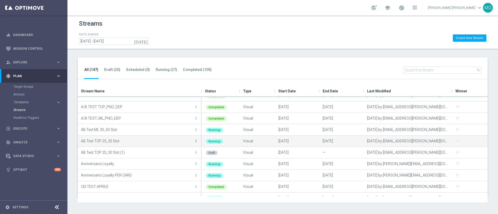
click at [197, 143] on icon "more_vert" at bounding box center [196, 141] width 4 height 4
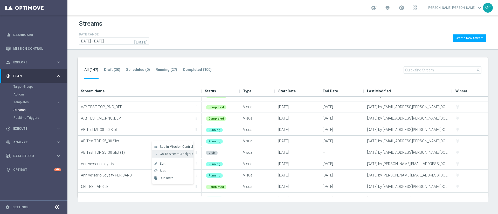
click at [184, 155] on span "Go To Stream Analysis" at bounding box center [176, 155] width 33 height 4
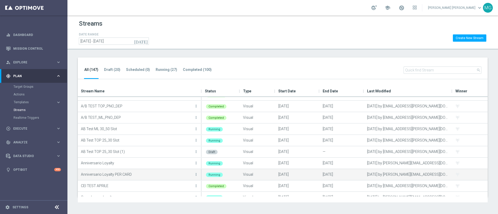
scroll to position [4, 0]
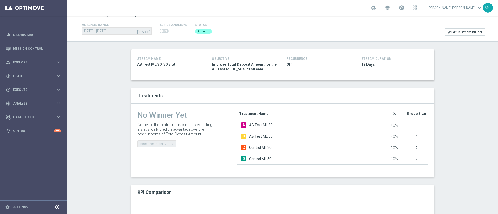
scroll to position [18, 0]
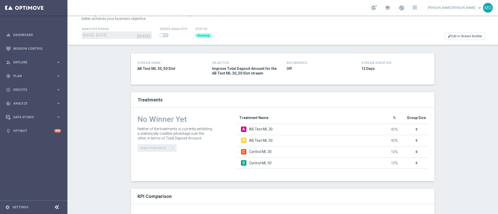
click at [165, 37] on span at bounding box center [164, 35] width 9 height 4
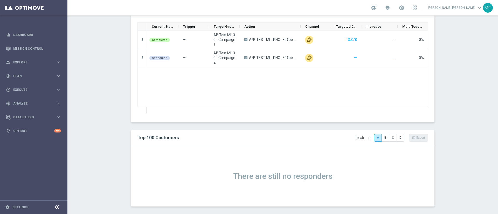
scroll to position [405, 0]
click at [384, 141] on button "B" at bounding box center [386, 137] width 8 height 7
click at [389, 140] on button "C" at bounding box center [393, 137] width 8 height 7
click at [400, 140] on button "D" at bounding box center [401, 137] width 8 height 7
click at [375, 141] on button "A" at bounding box center [378, 137] width 8 height 7
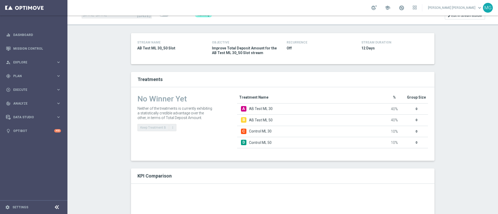
scroll to position [0, 0]
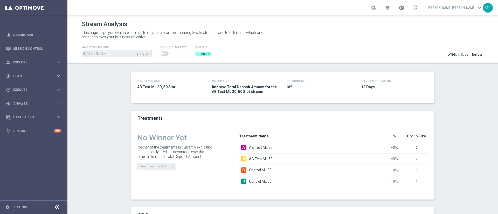
click at [404, 5] on span at bounding box center [402, 8] width 6 height 6
drag, startPoint x: 178, startPoint y: 89, endPoint x: 133, endPoint y: 88, distance: 45.4
click at [133, 88] on div "STREAM NAME AB Test TOP 25_30 Slot" at bounding box center [170, 87] width 75 height 18
copy span "AB Test TOP 25_30 Slot"
